Goal: Information Seeking & Learning: Learn about a topic

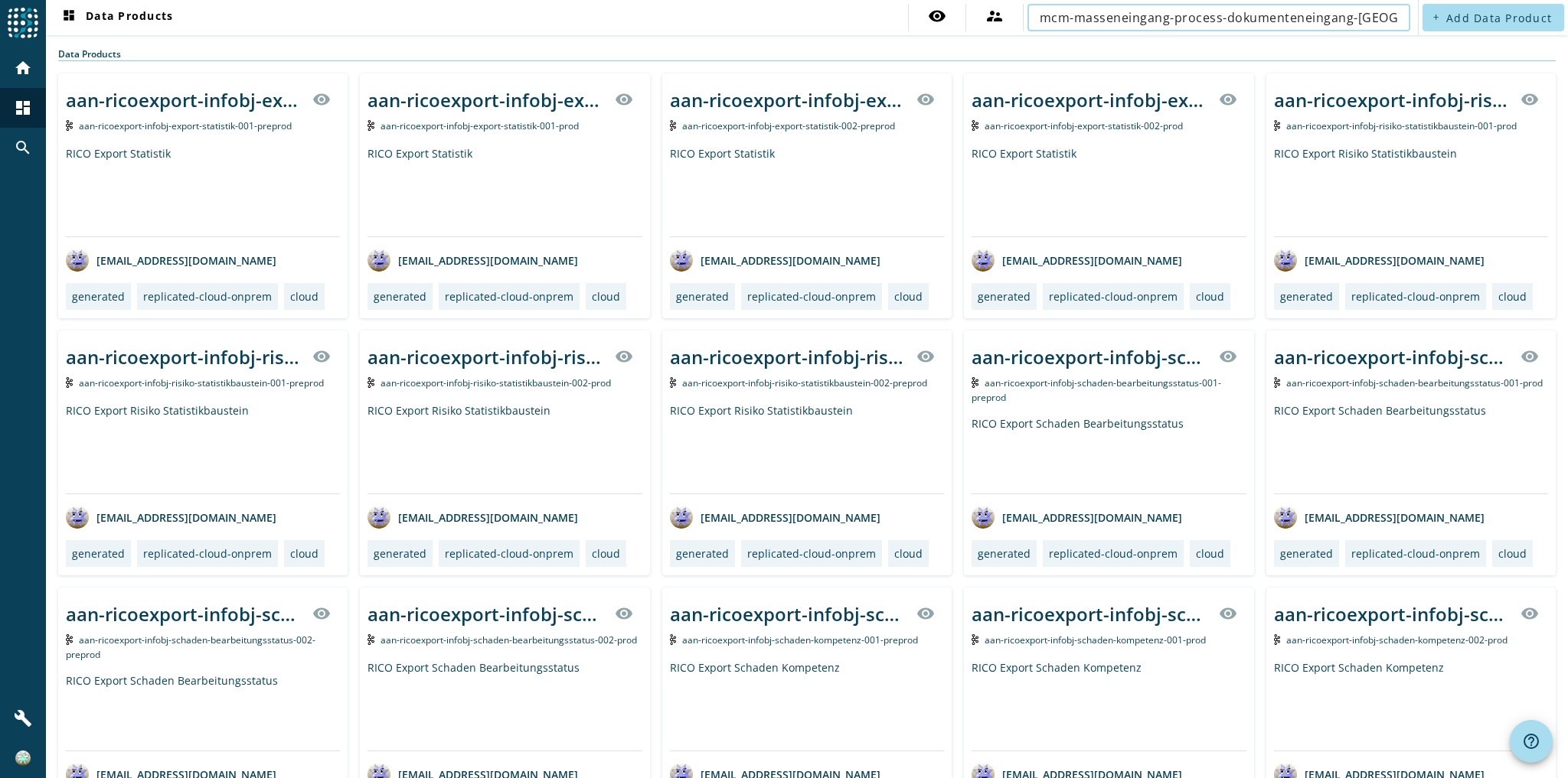
scroll to position [0, 15]
type input "mcm-masseneingang-process-dokumenteneingang-apsbau-"
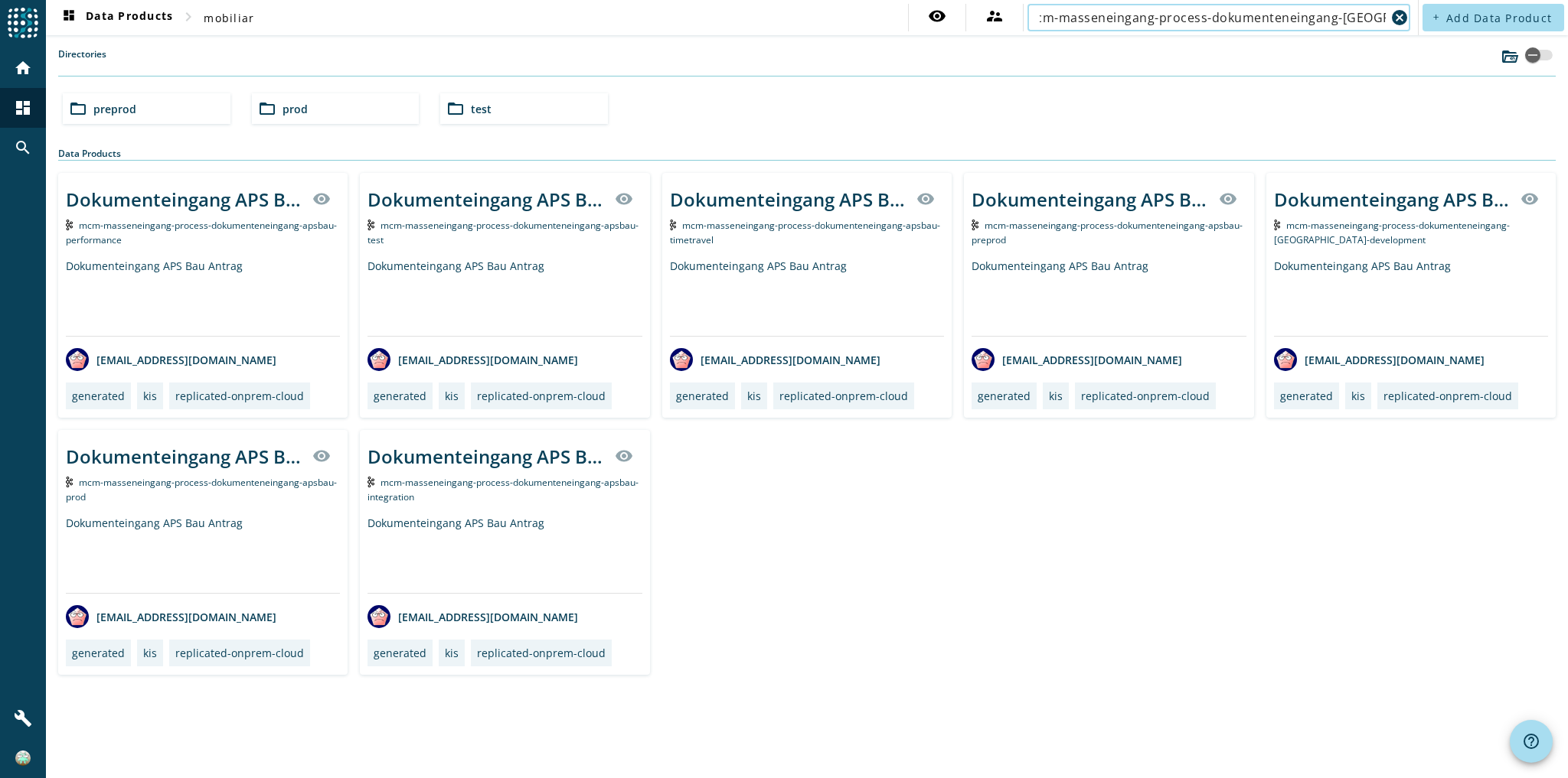
click at [190, 529] on div "Dokumenteingang APS Bau Antrag" at bounding box center [203, 554] width 274 height 77
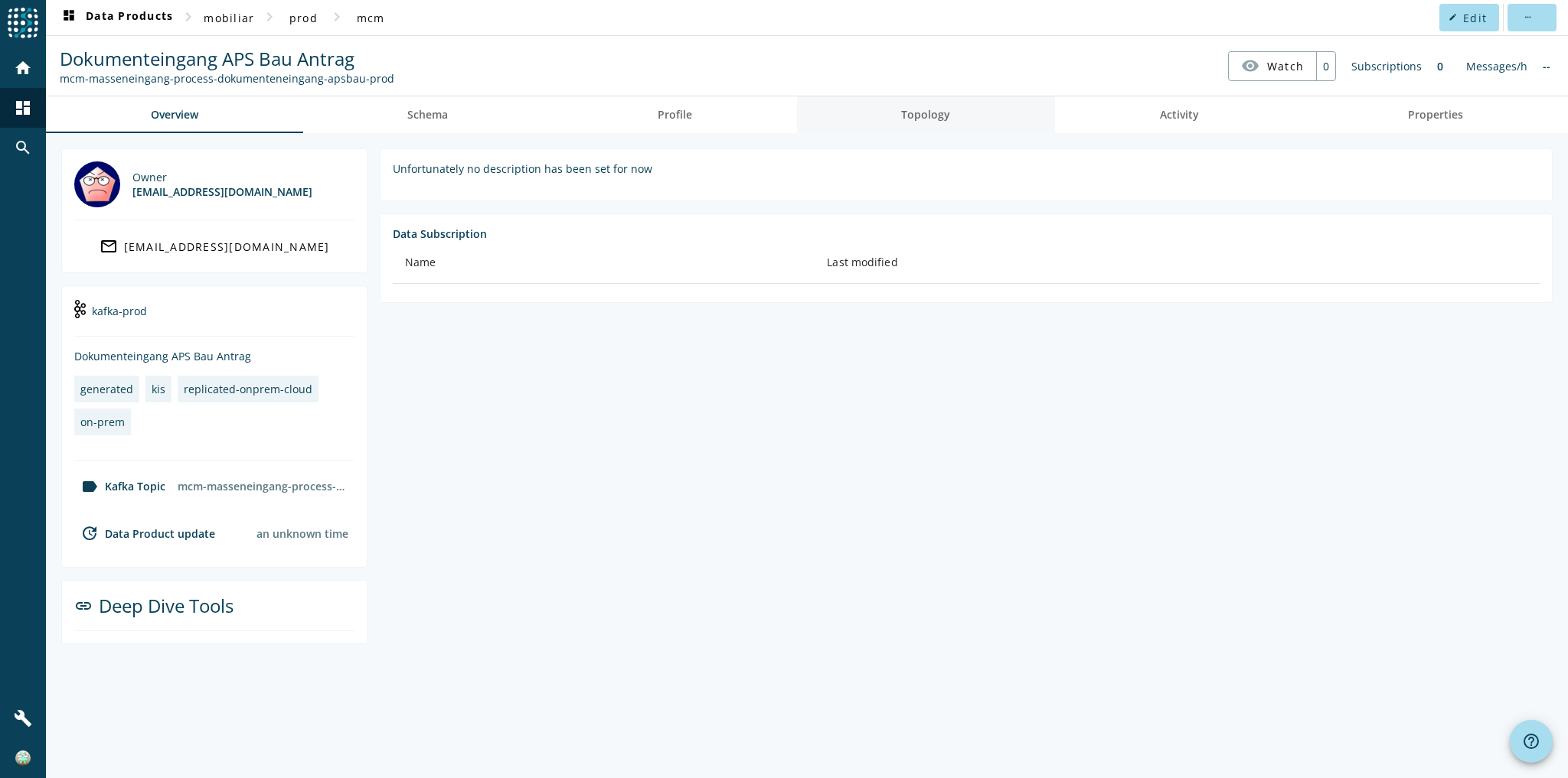
click at [897, 119] on link "Topology" at bounding box center [926, 114] width 259 height 36
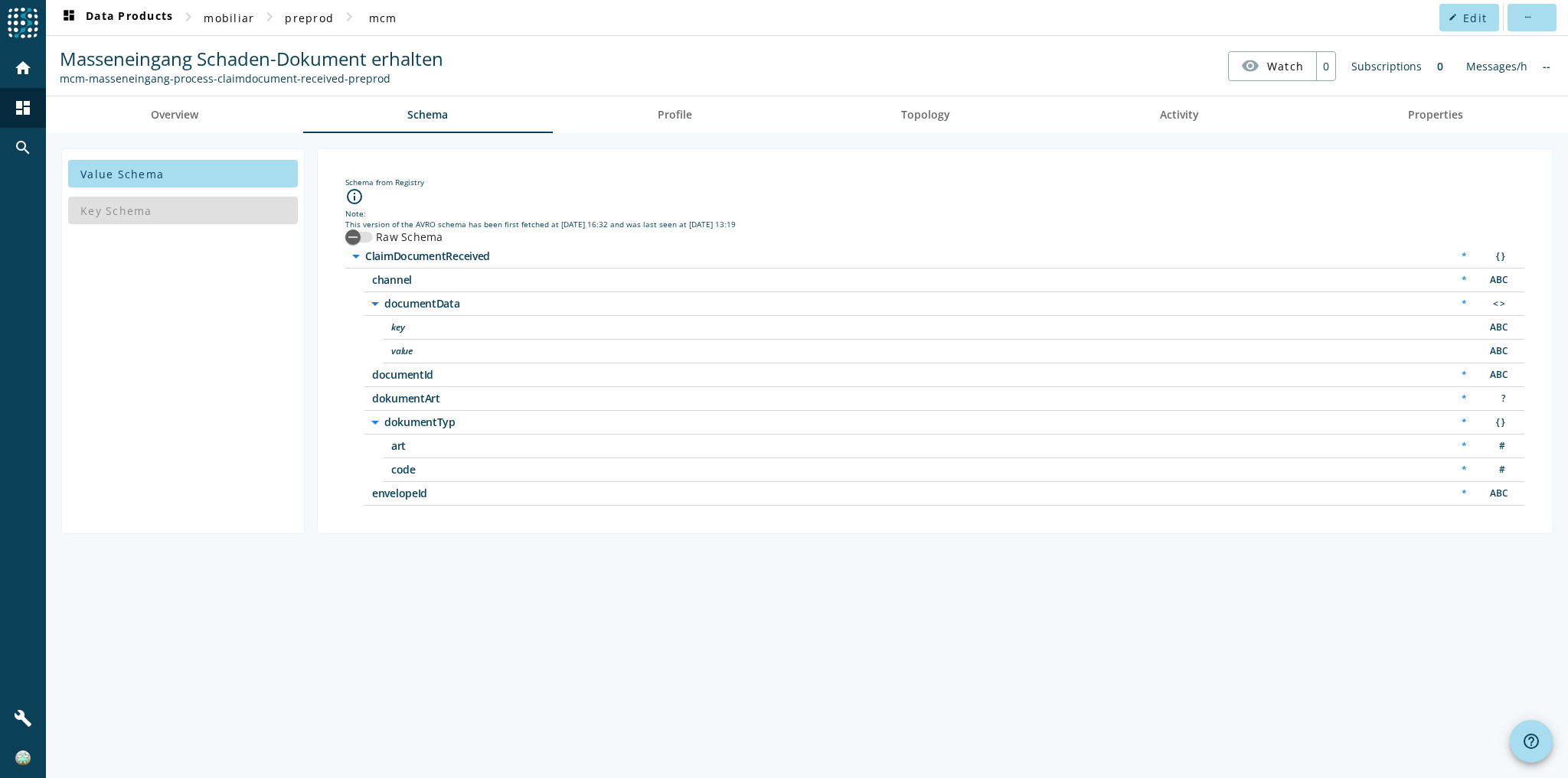
click at [146, 382] on div "Value Schema Key Schema" at bounding box center [183, 341] width 244 height 386
